Goal: Task Accomplishment & Management: Manage account settings

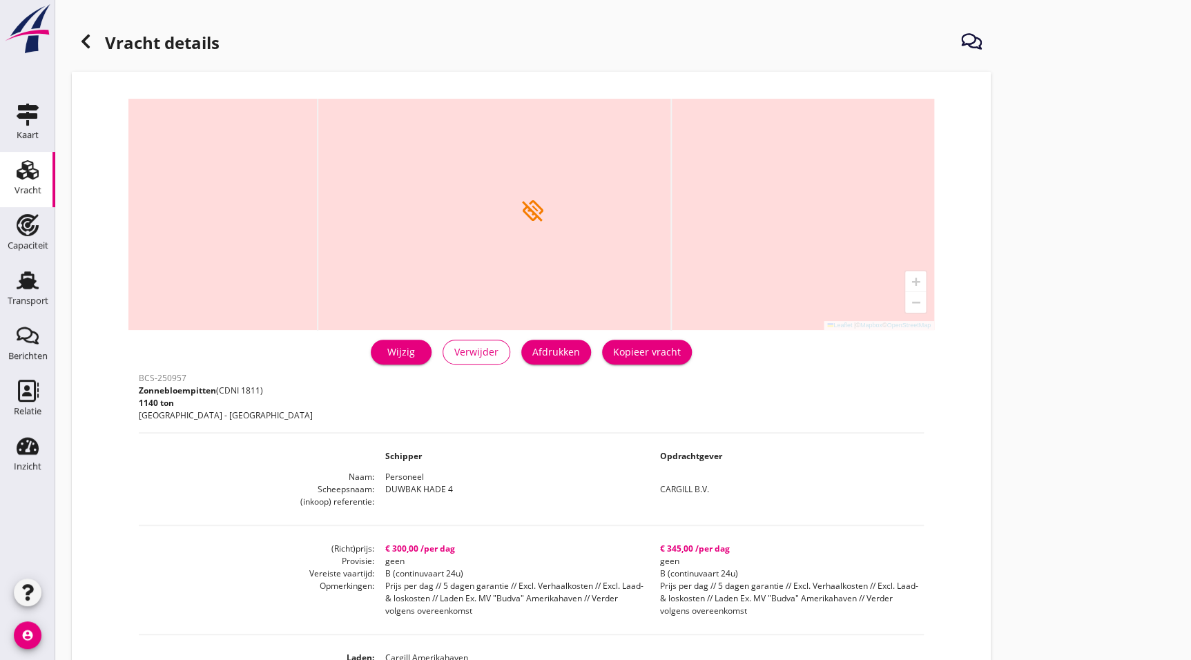
click at [6, 173] on link "Vracht Vracht" at bounding box center [27, 179] width 55 height 55
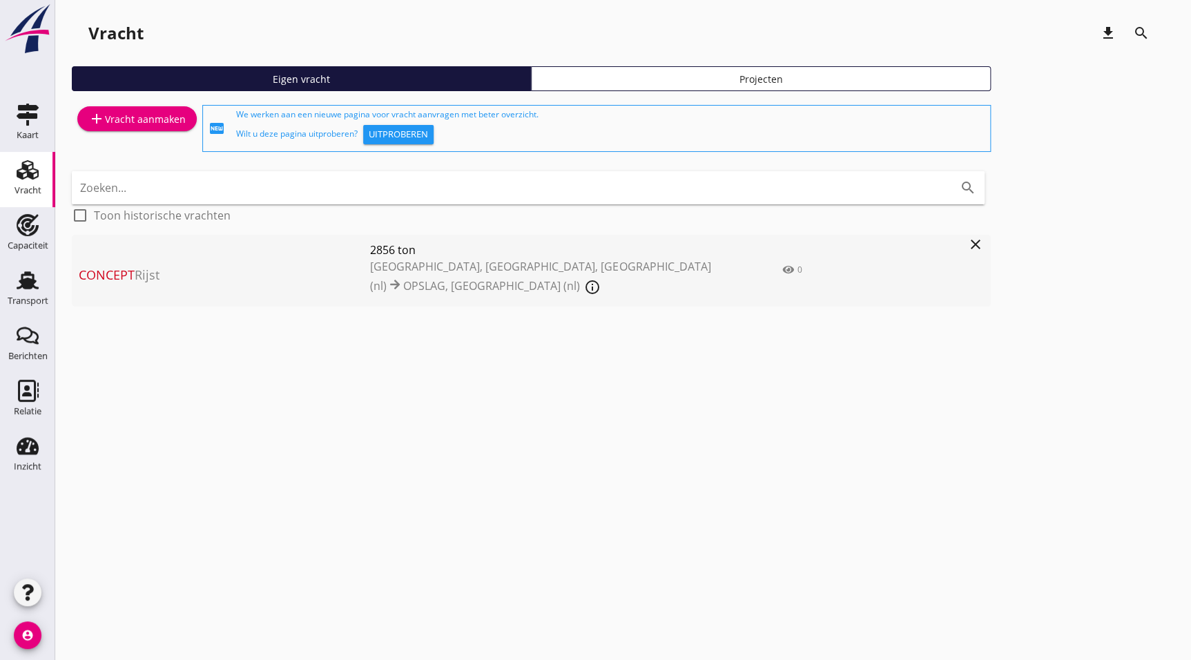
click at [242, 279] on span "Concept Rijst" at bounding box center [224, 275] width 291 height 19
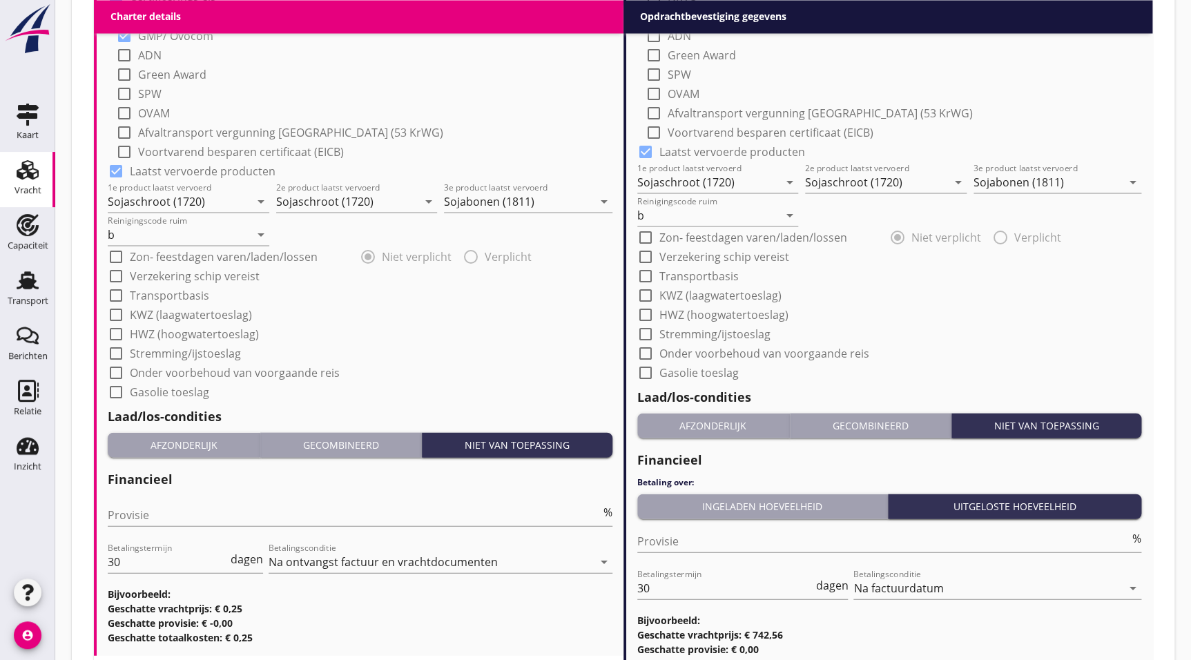
scroll to position [1276, 0]
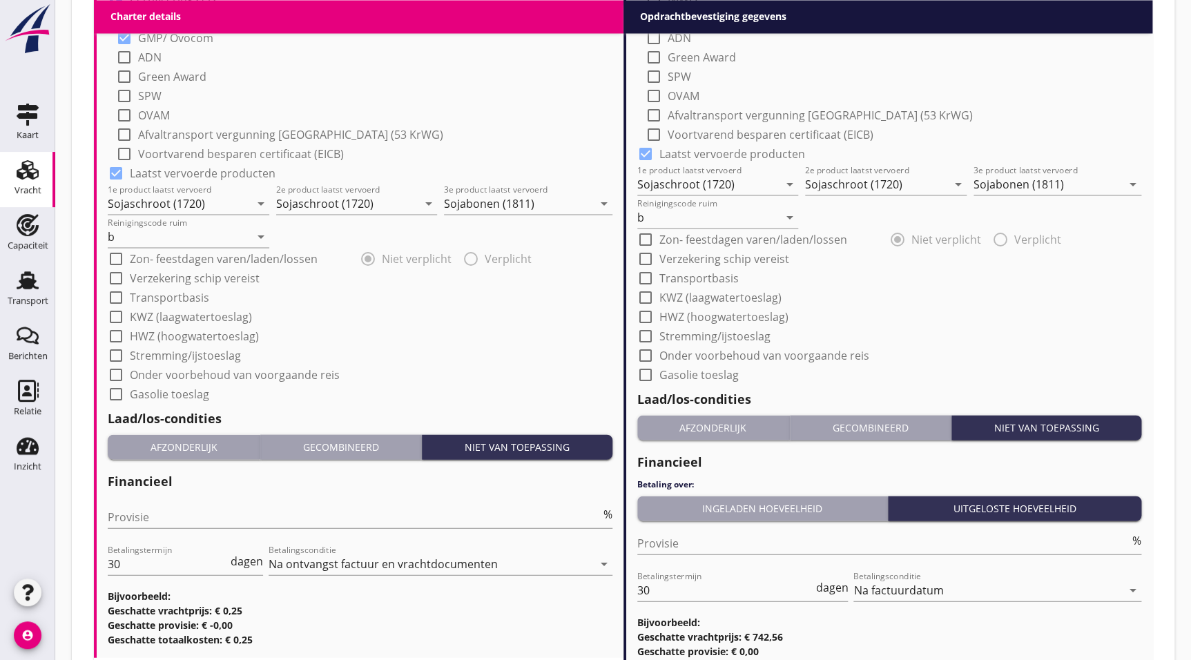
drag, startPoint x: 369, startPoint y: 313, endPoint x: 372, endPoint y: 302, distance: 10.9
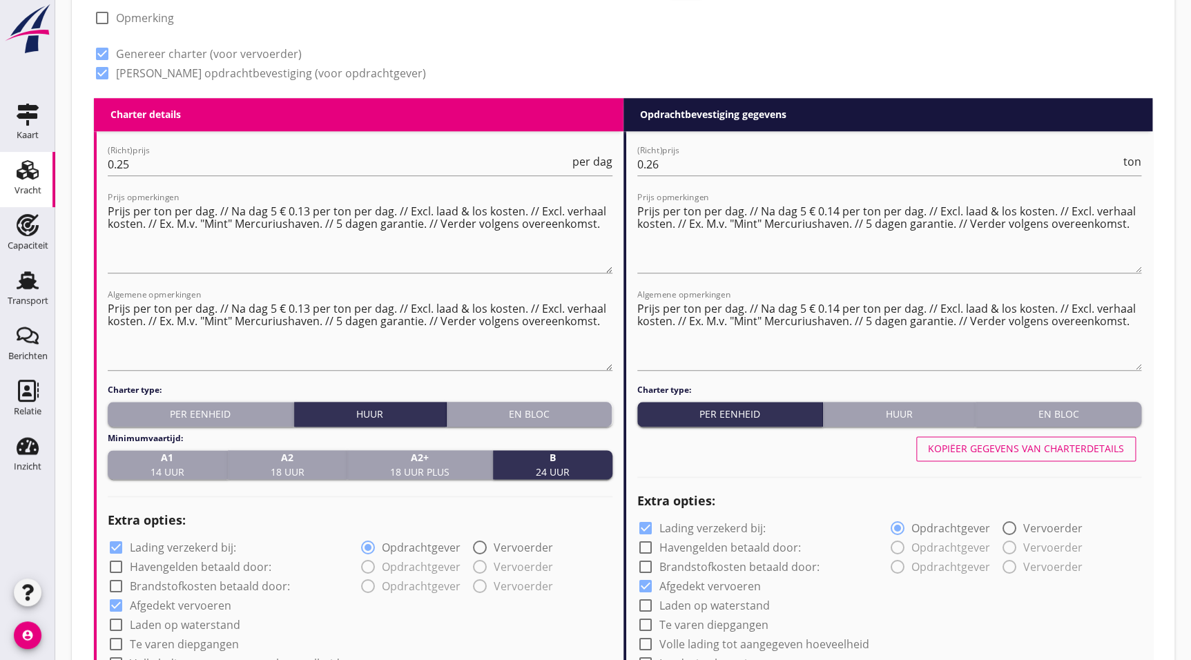
scroll to position [0, 0]
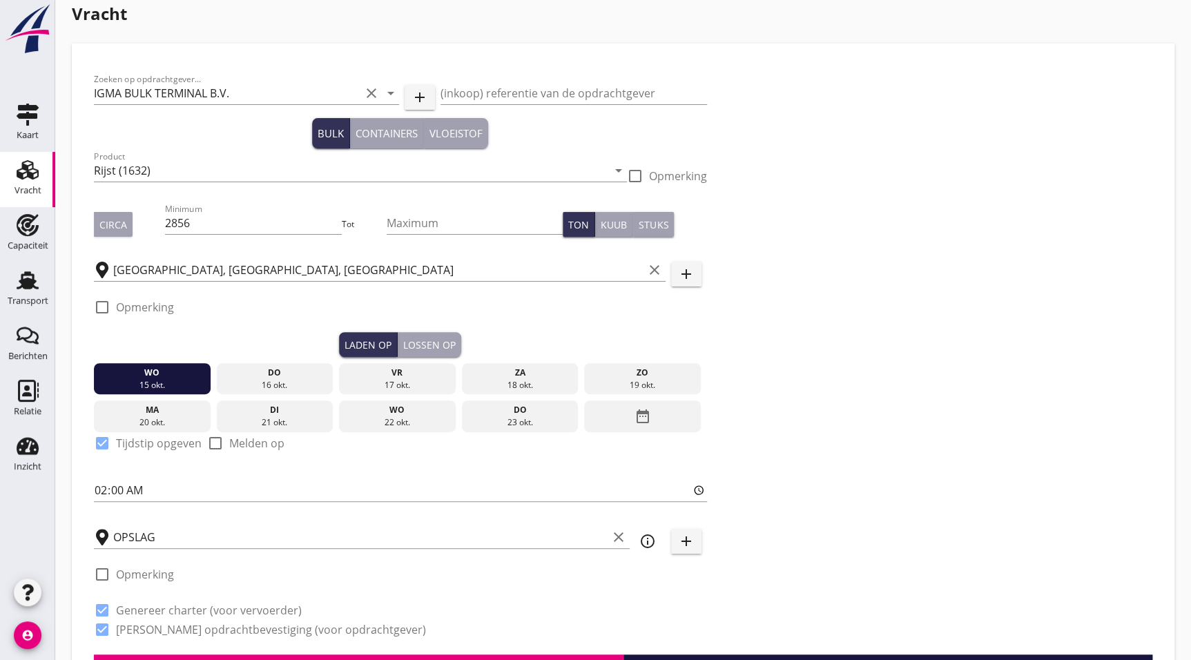
drag, startPoint x: 385, startPoint y: 107, endPoint x: 279, endPoint y: 50, distance: 119.9
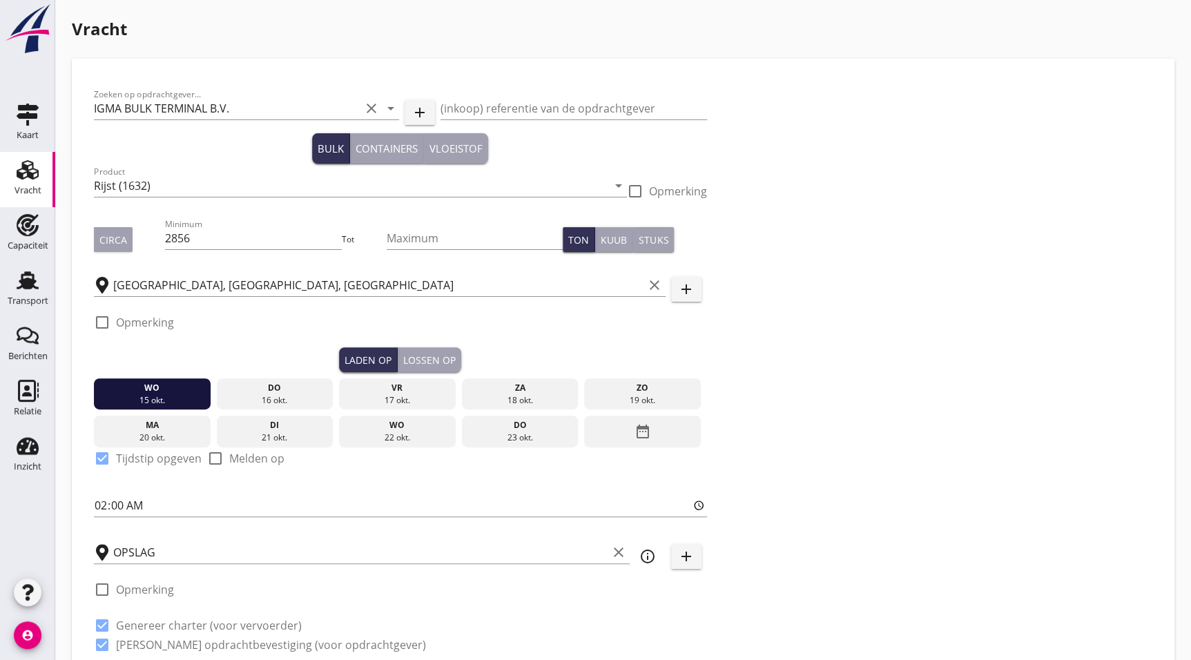
drag, startPoint x: 27, startPoint y: 220, endPoint x: 702, endPoint y: 50, distance: 696.3
click at [46, 184] on link "Vracht Vracht" at bounding box center [27, 179] width 55 height 55
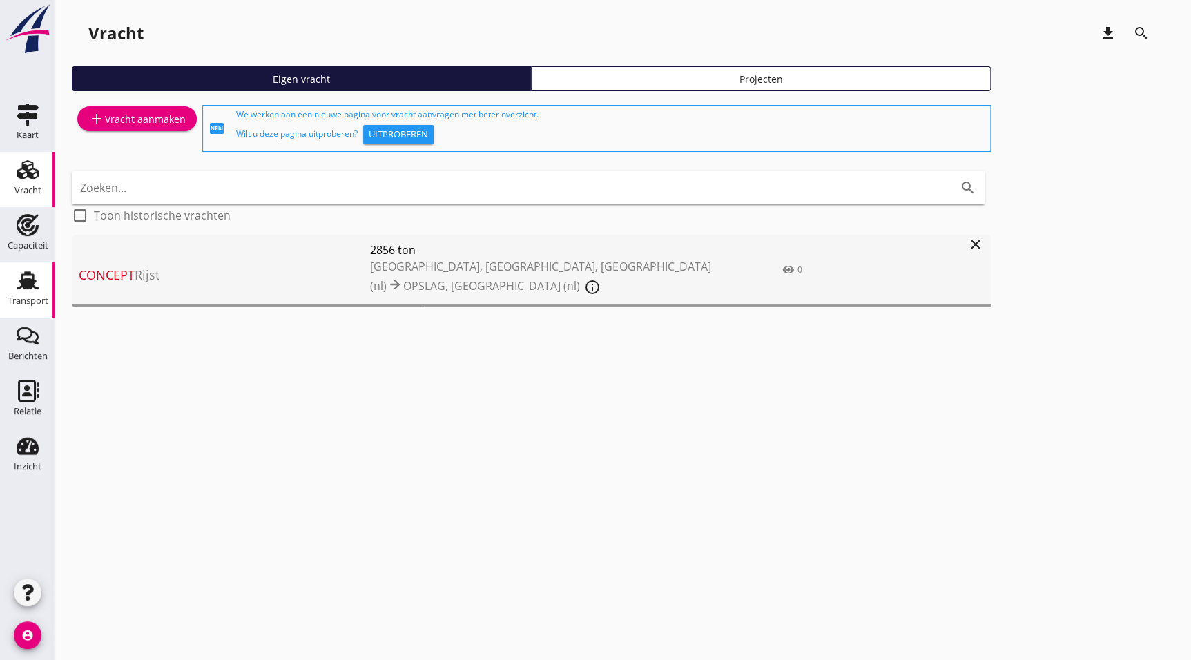
click at [37, 300] on div "Transport" at bounding box center [28, 300] width 41 height 9
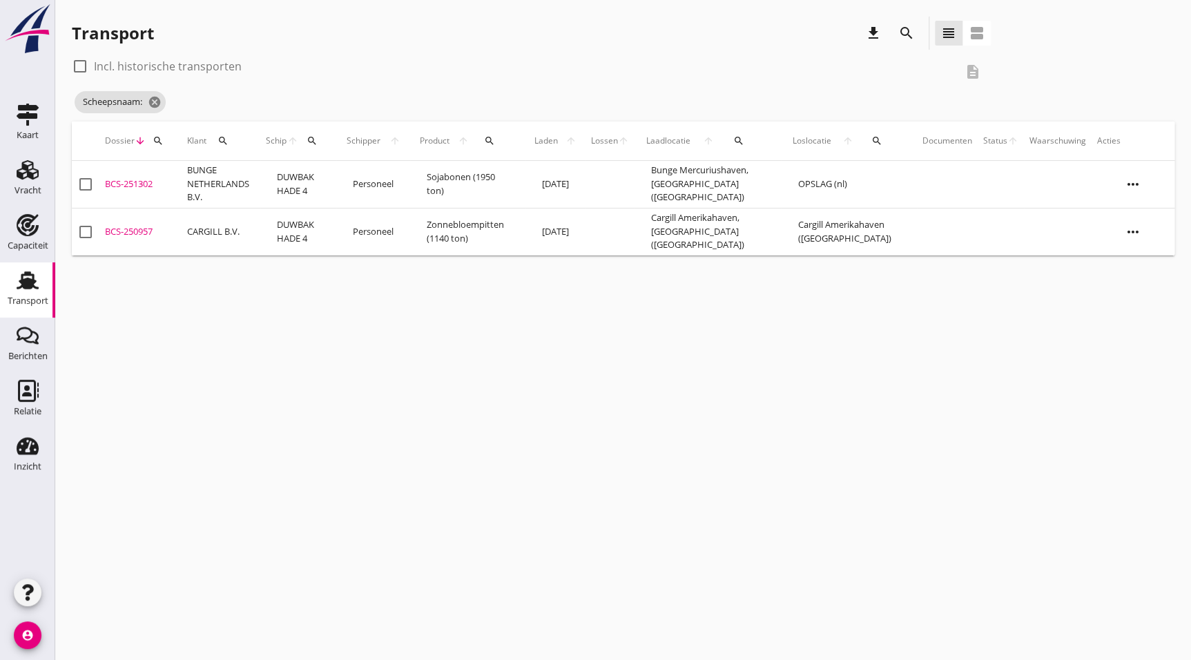
click at [166, 102] on div "Scheepsnaam: cancel" at bounding box center [531, 102] width 919 height 28
click at [158, 102] on icon "cancel" at bounding box center [155, 102] width 14 height 14
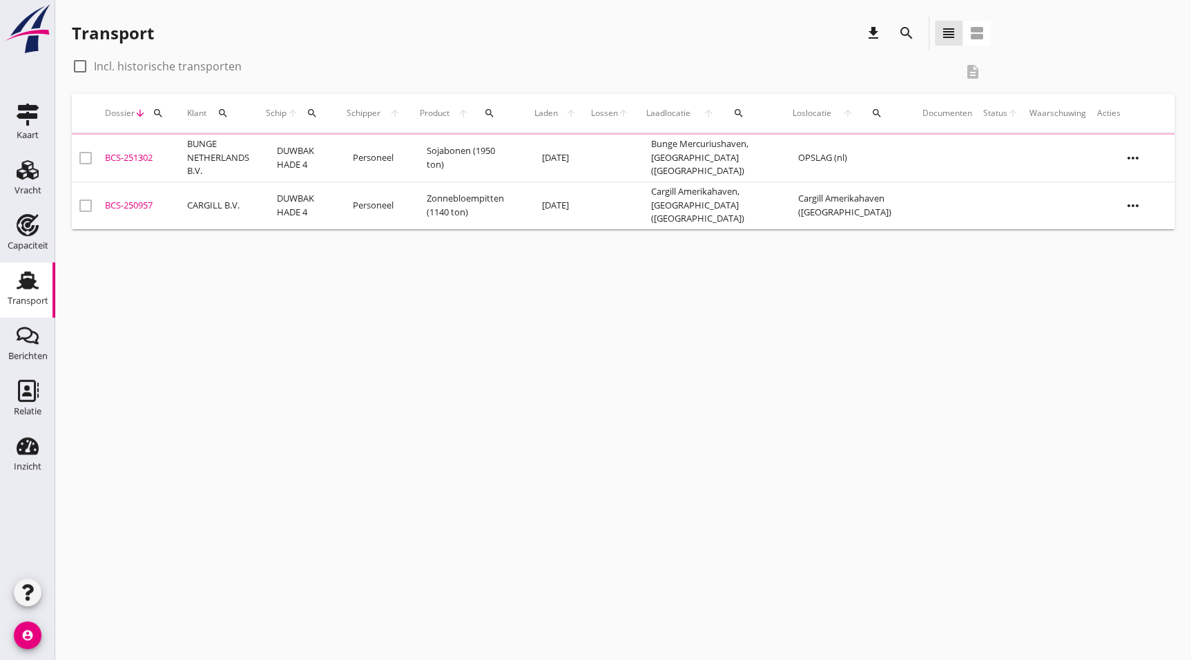
click at [674, 86] on div "check_box_outline_blank Incl. historische transporten description" at bounding box center [531, 71] width 919 height 33
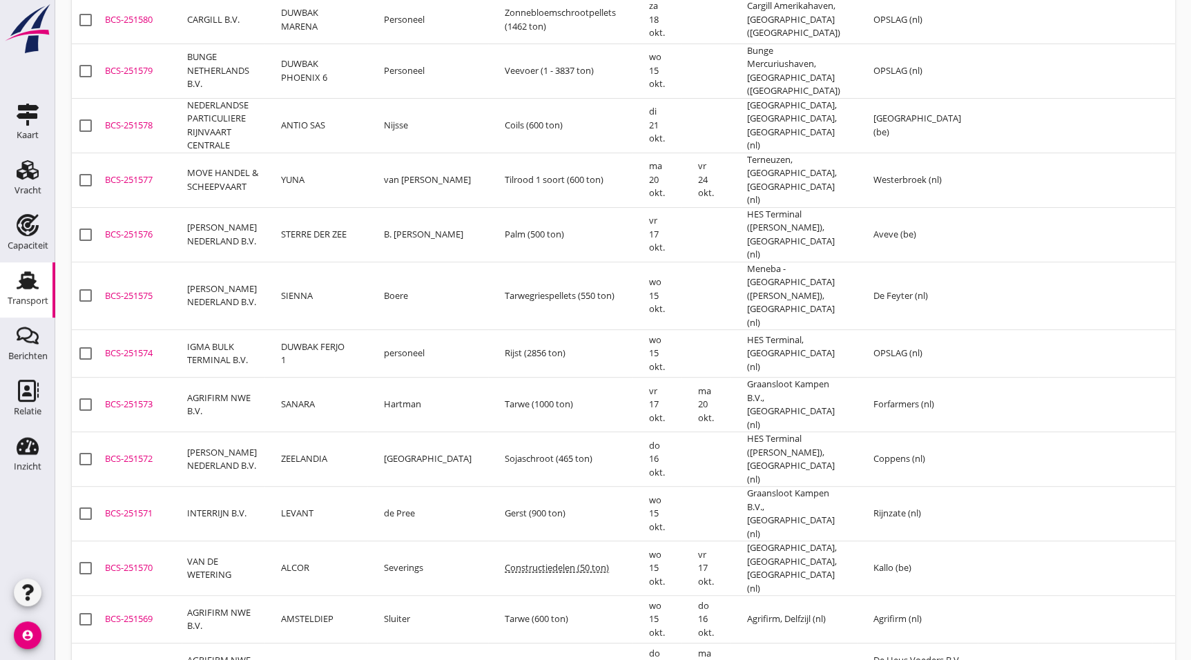
scroll to position [141, 0]
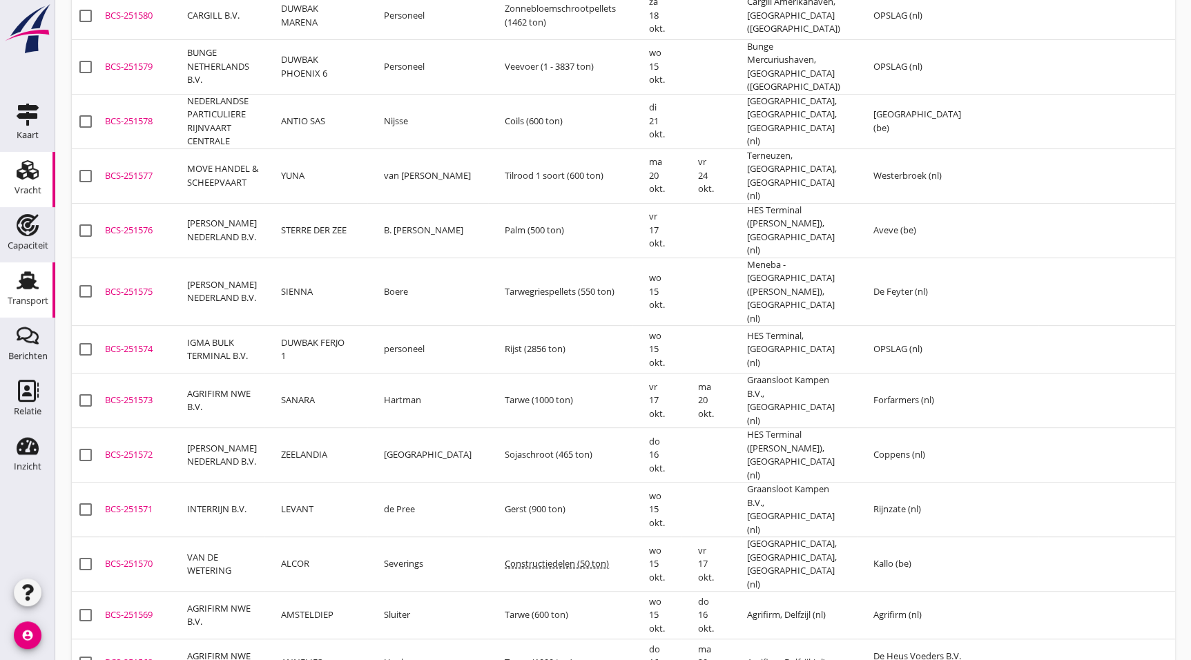
click at [35, 173] on use at bounding box center [28, 169] width 22 height 19
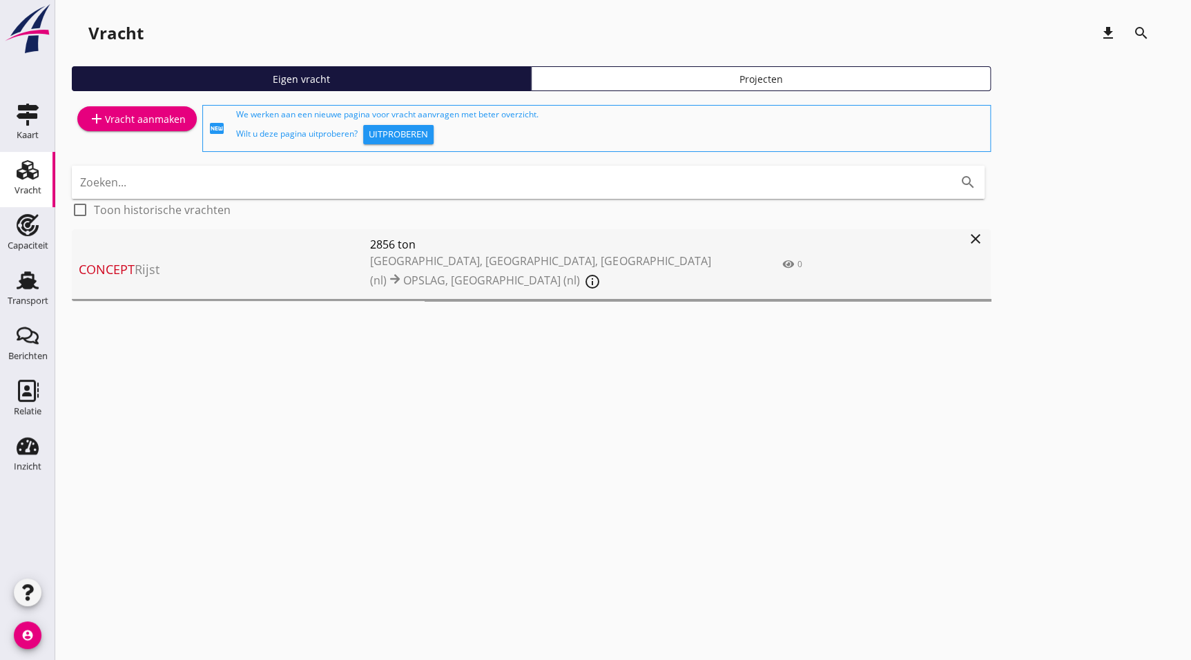
click at [231, 262] on span "Concept Rijst" at bounding box center [224, 269] width 291 height 19
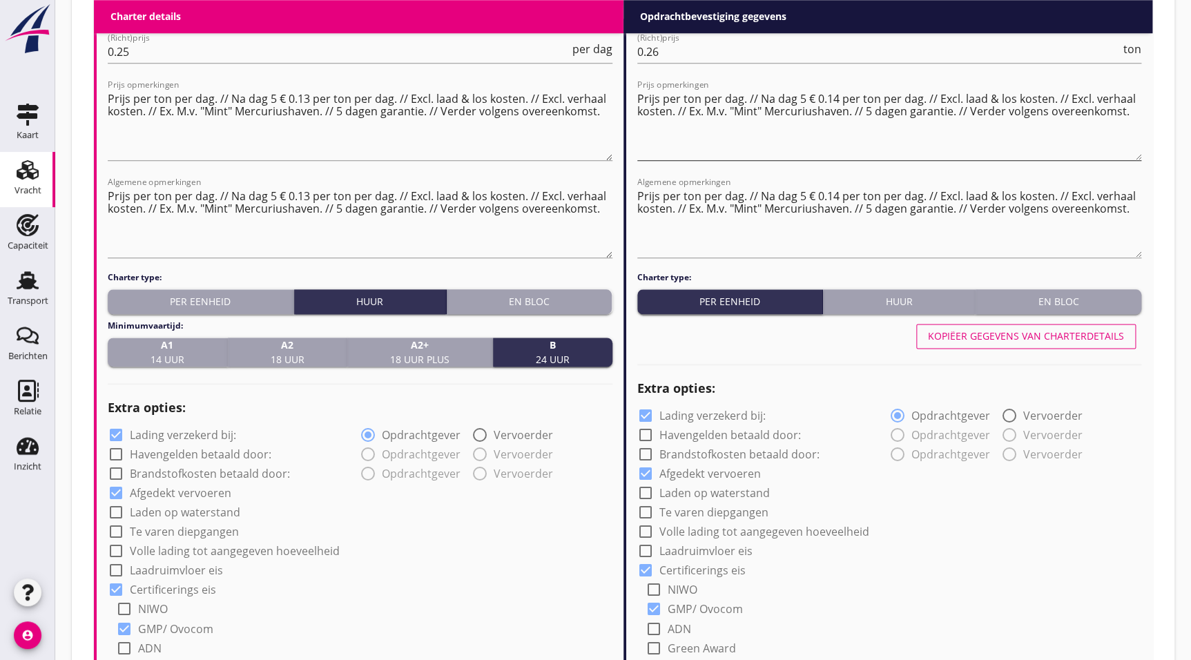
scroll to position [690, 0]
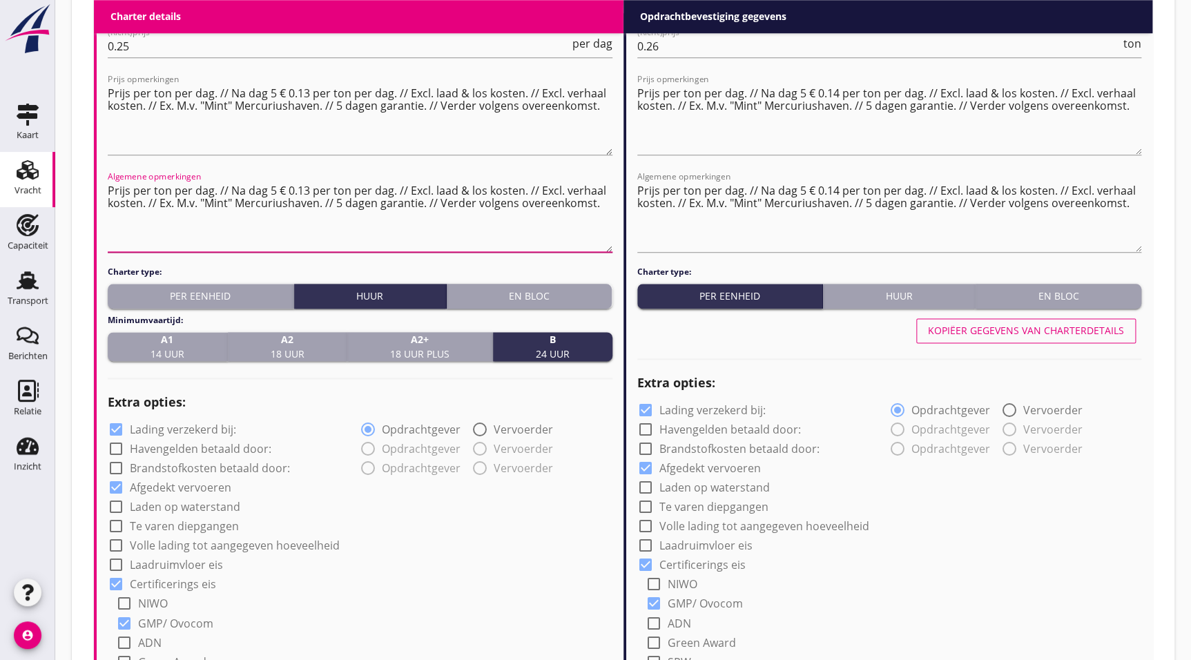
drag, startPoint x: 383, startPoint y: 223, endPoint x: 378, endPoint y: 207, distance: 16.4
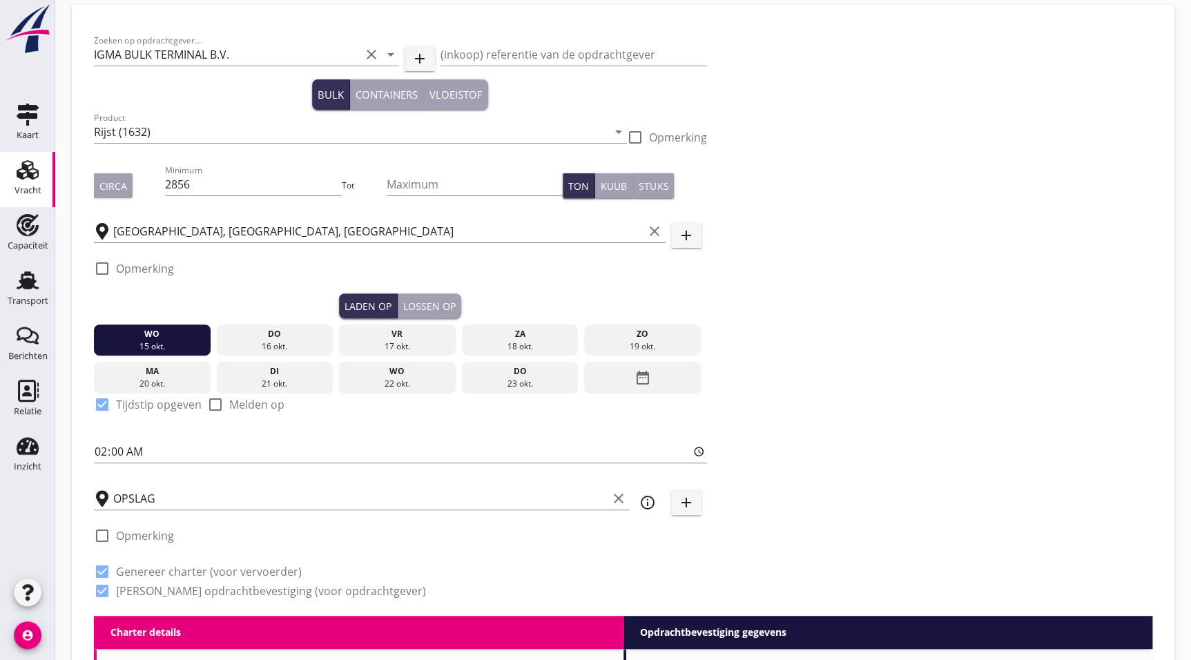
scroll to position [0, 0]
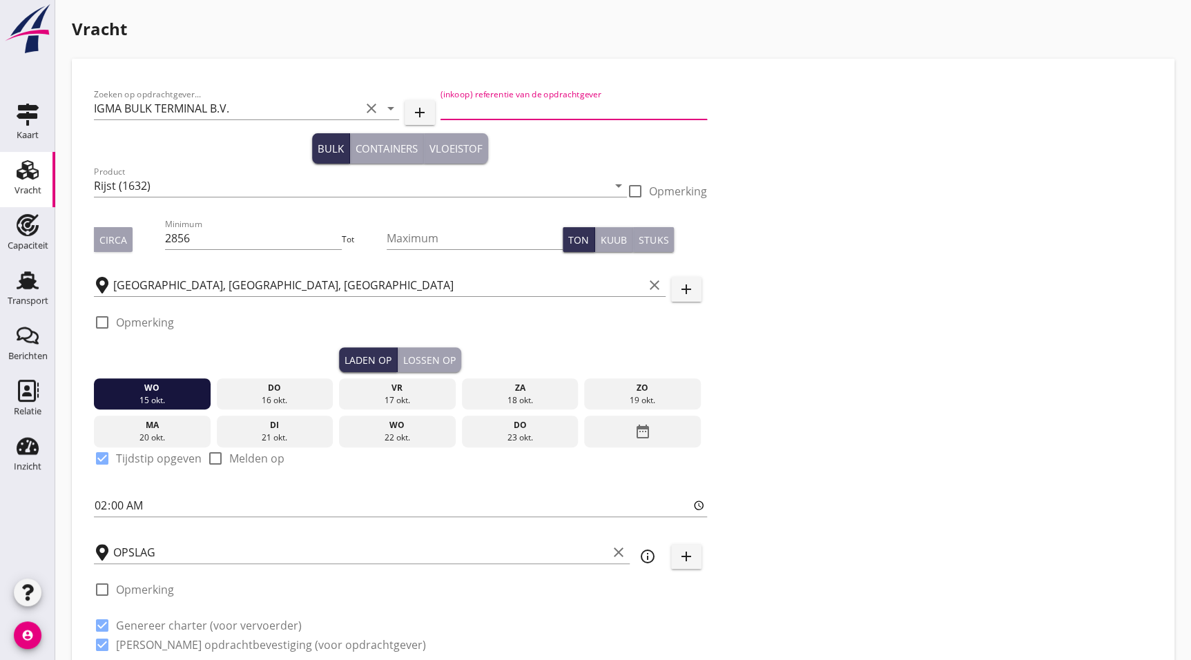
drag, startPoint x: 549, startPoint y: 110, endPoint x: 488, endPoint y: 113, distance: 60.8
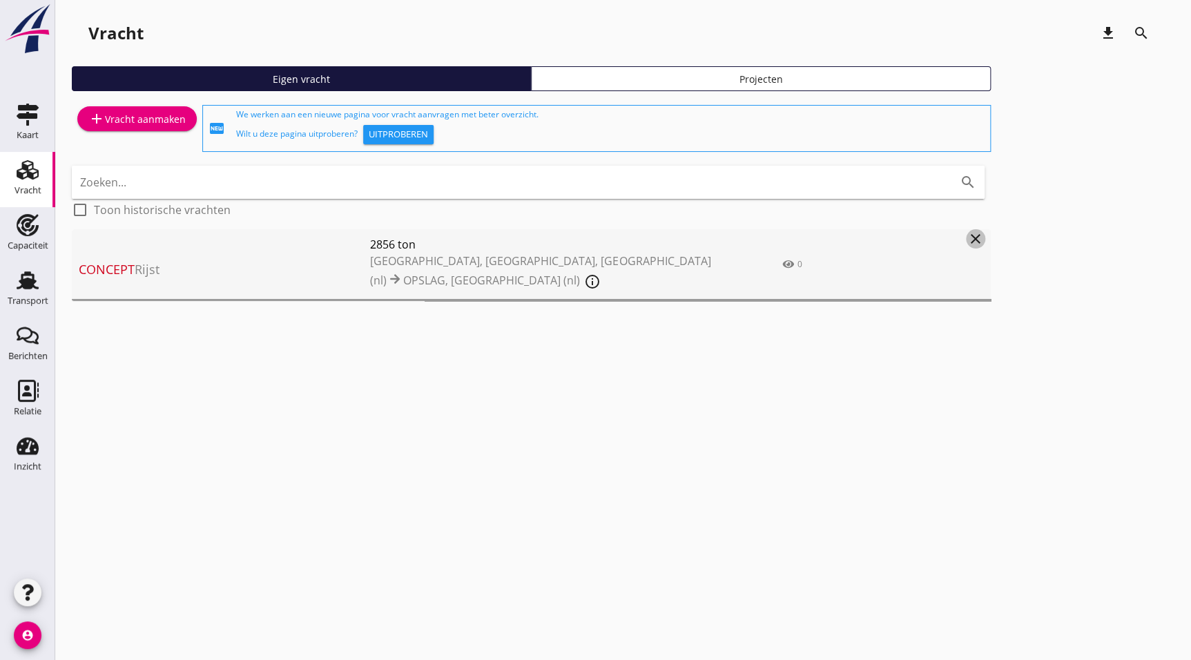
click at [971, 242] on icon "close" at bounding box center [976, 239] width 17 height 17
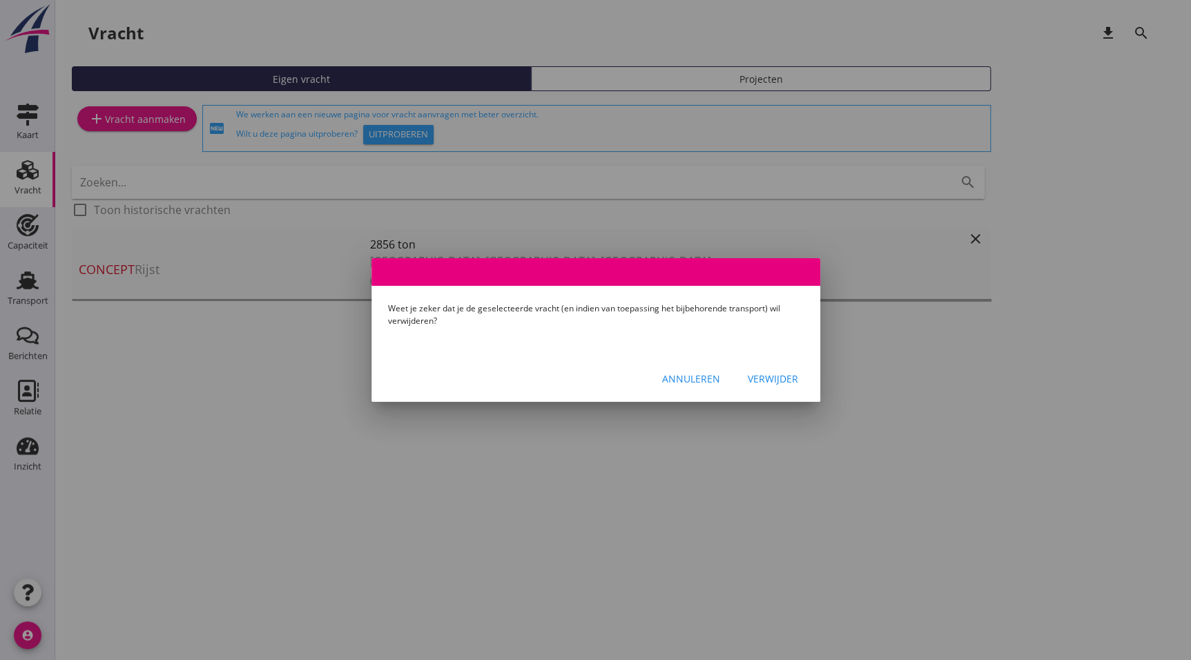
click at [769, 380] on div "Verwijder" at bounding box center [773, 379] width 50 height 15
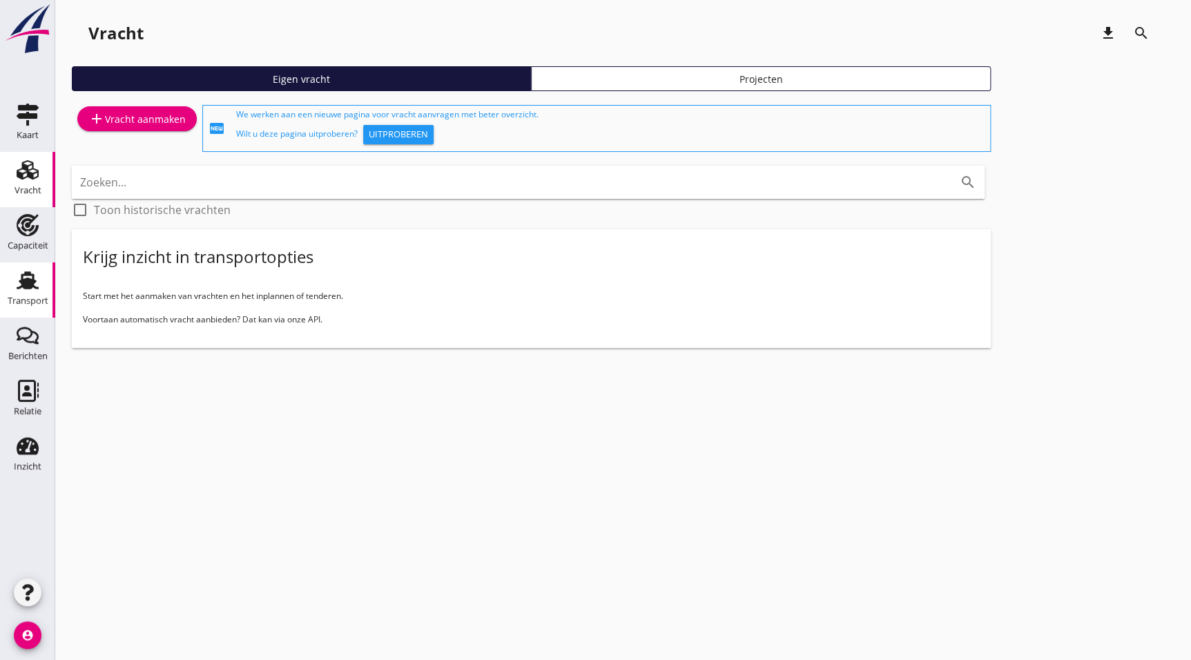
click at [37, 285] on icon "Transport" at bounding box center [28, 280] width 22 height 22
